Goal: Task Accomplishment & Management: Manage account settings

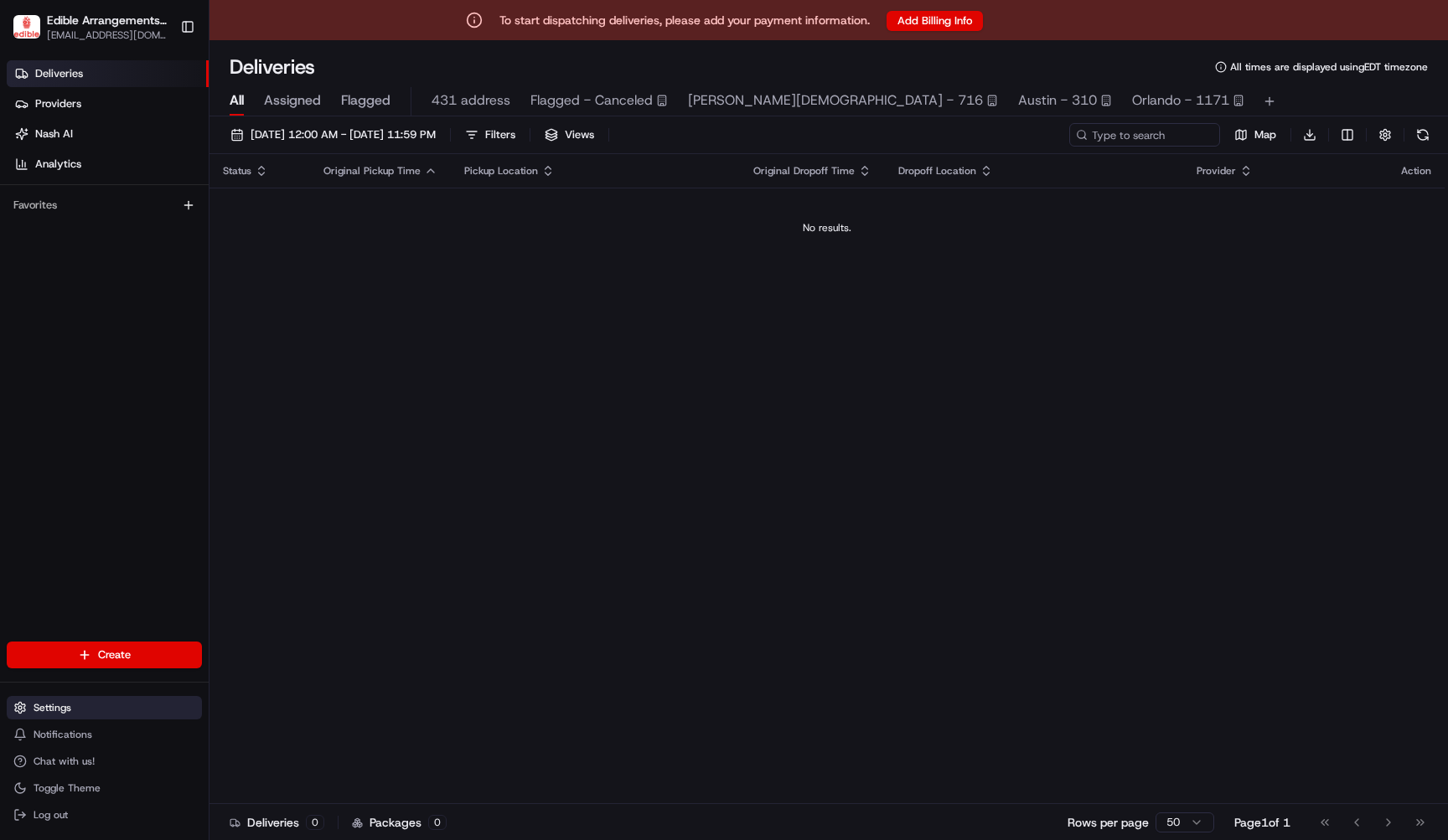
click at [81, 708] on button "Settings" at bounding box center [104, 708] width 195 height 24
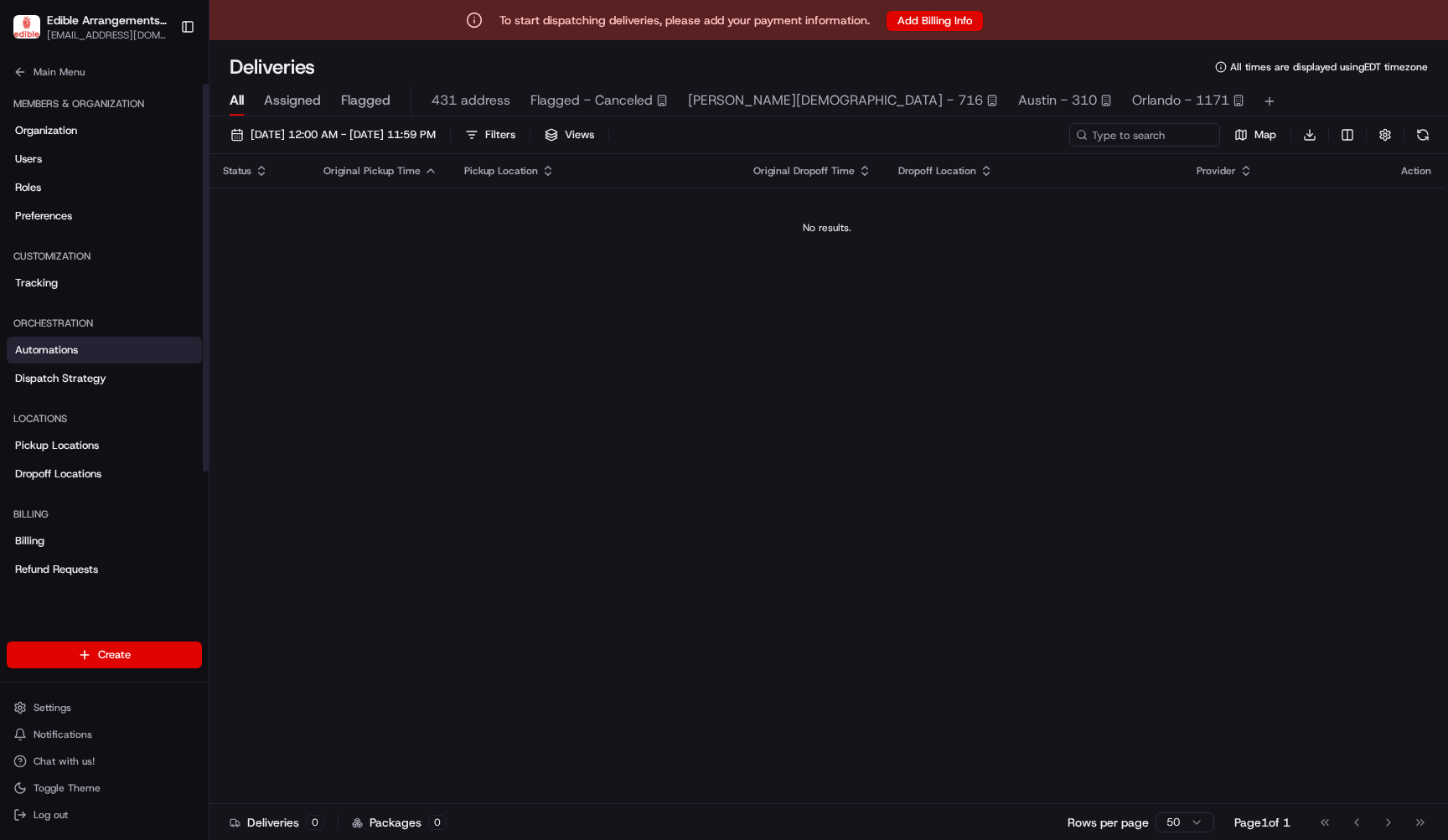
click at [128, 348] on link "Automations" at bounding box center [104, 350] width 195 height 27
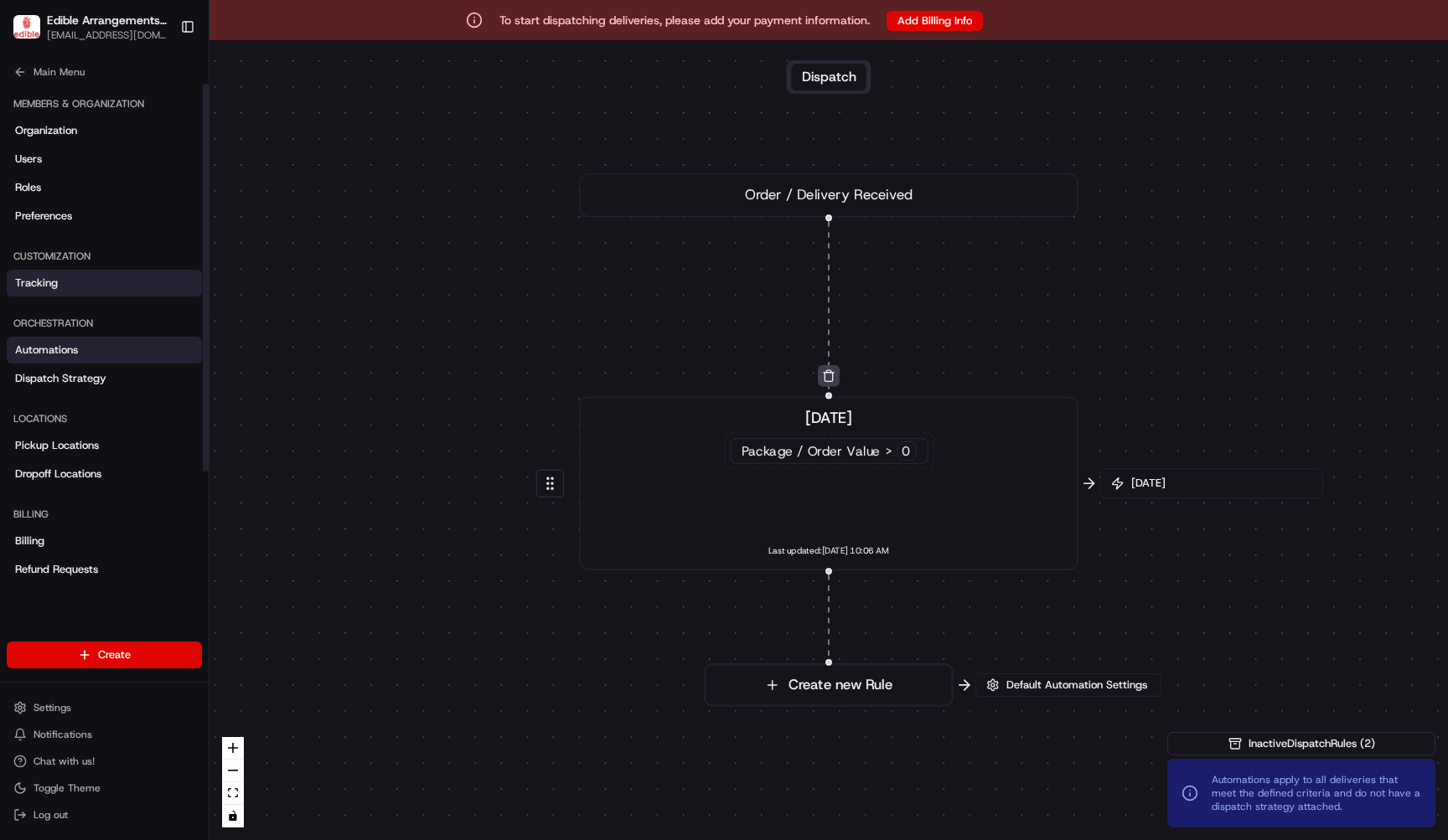
click at [111, 274] on link "Tracking" at bounding box center [104, 283] width 195 height 27
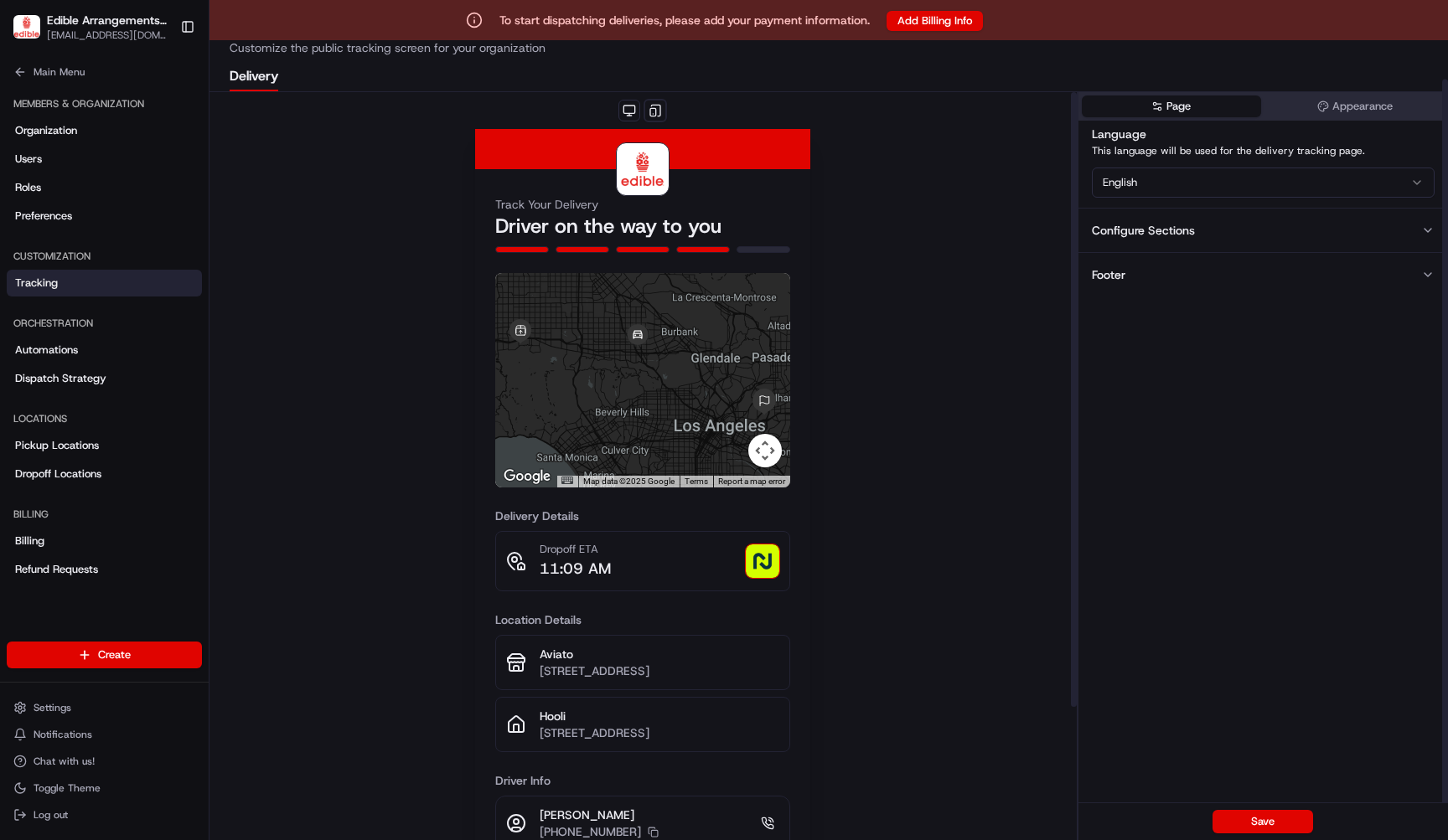
click at [1342, 288] on button "Footer" at bounding box center [1263, 274] width 370 height 45
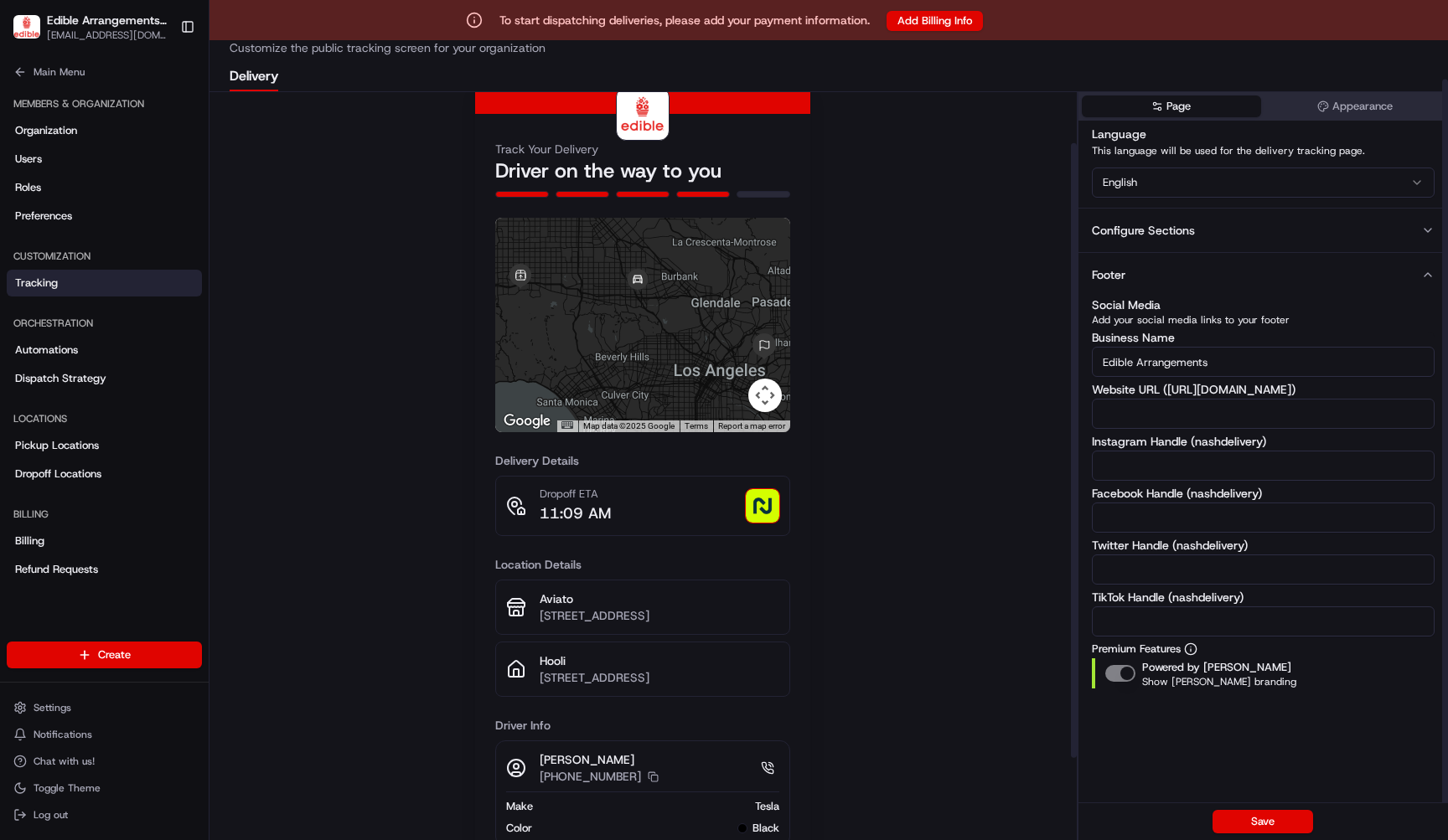
scroll to position [48, 0]
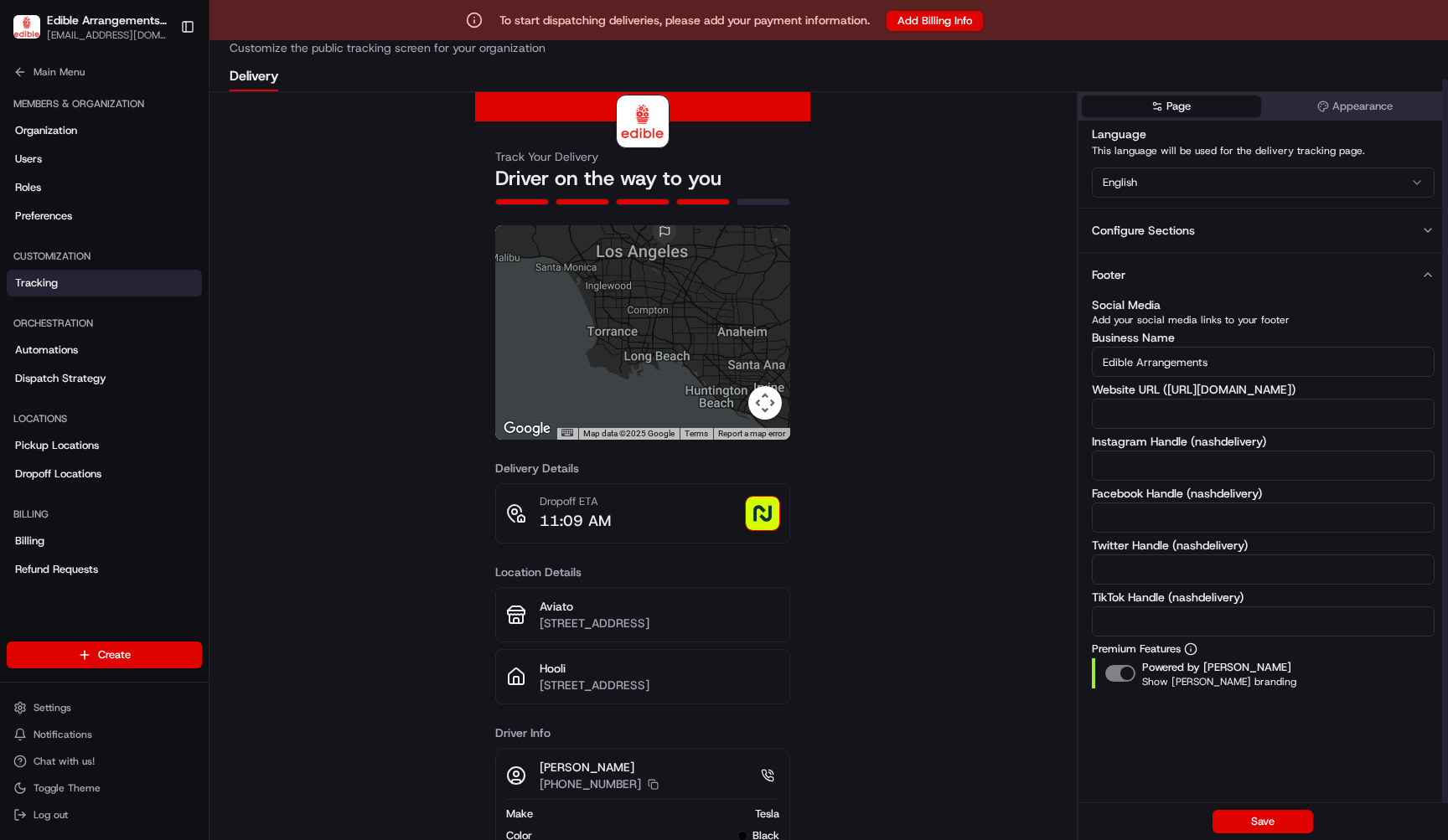
drag, startPoint x: 696, startPoint y: 368, endPoint x: 652, endPoint y: 236, distance: 139.1
click at [652, 236] on img at bounding box center [664, 233] width 27 height 27
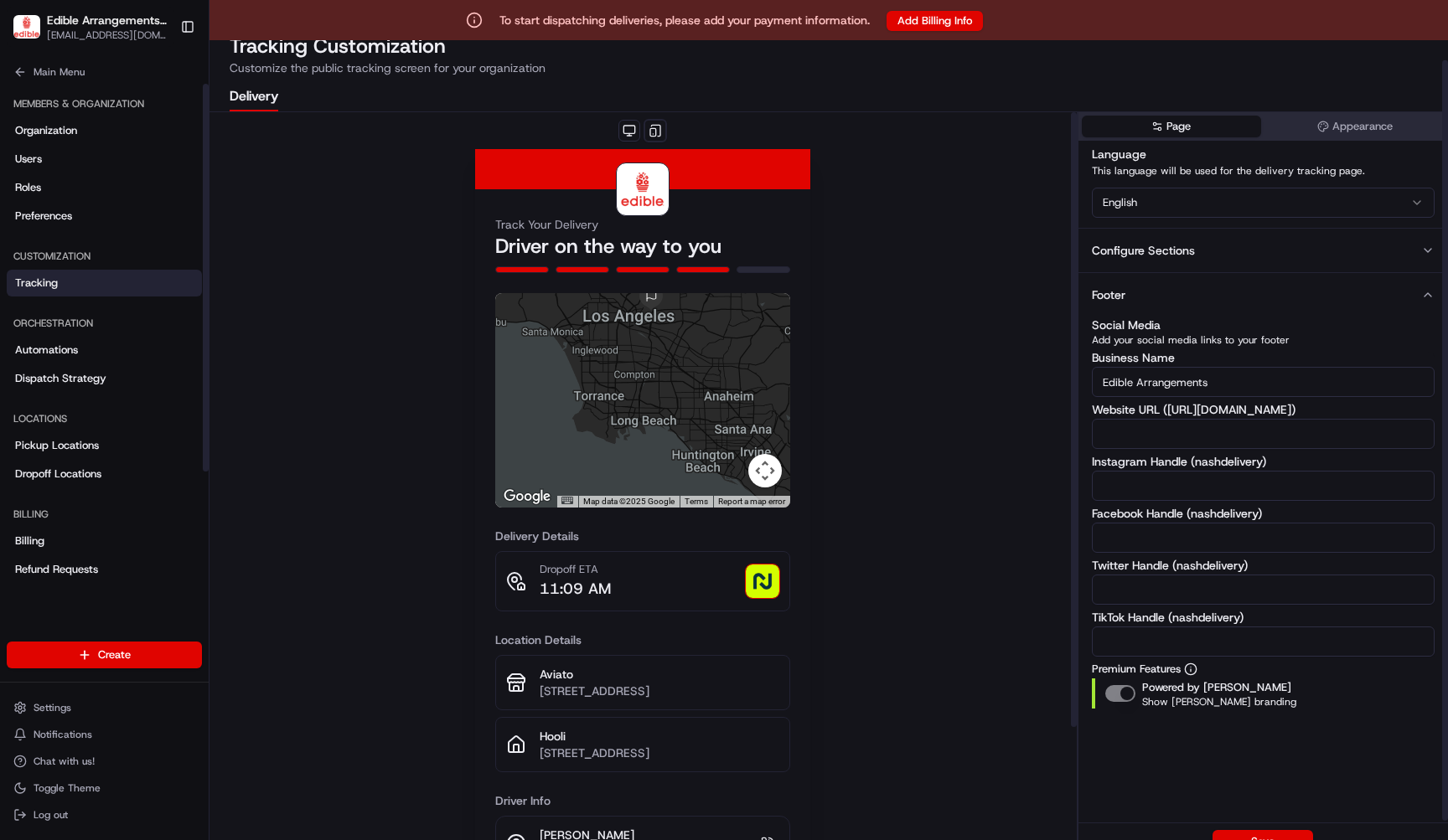
scroll to position [0, 0]
